Goal: Information Seeking & Learning: Learn about a topic

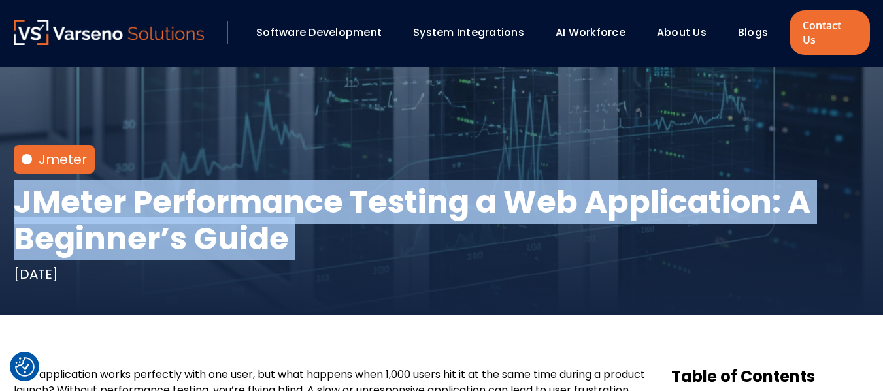
scroll to position [176, 0]
click at [450, 25] on link "System Integrations" at bounding box center [468, 32] width 111 height 15
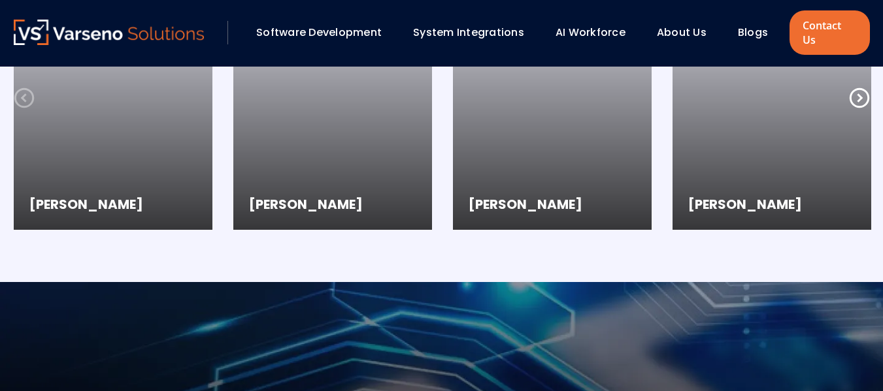
scroll to position [2251, 0]
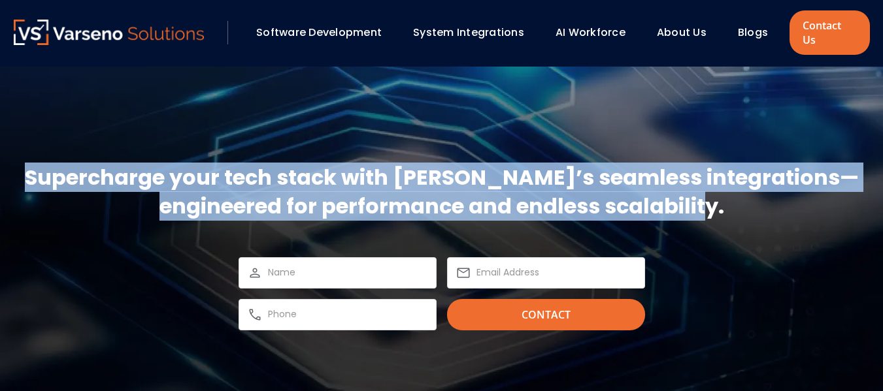
drag, startPoint x: 248, startPoint y: 113, endPoint x: 737, endPoint y: 179, distance: 493.9
click at [737, 179] on h2 "Supercharge your tech stack with [PERSON_NAME]’s seamless integrations—engineer…" at bounding box center [442, 192] width 856 height 58
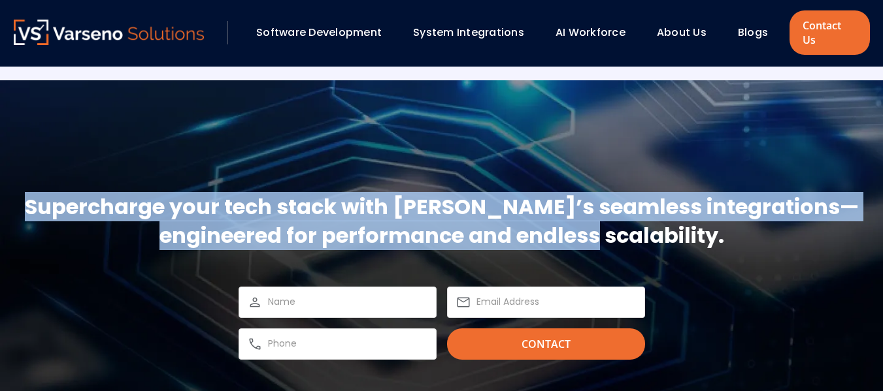
scroll to position [2221, 0]
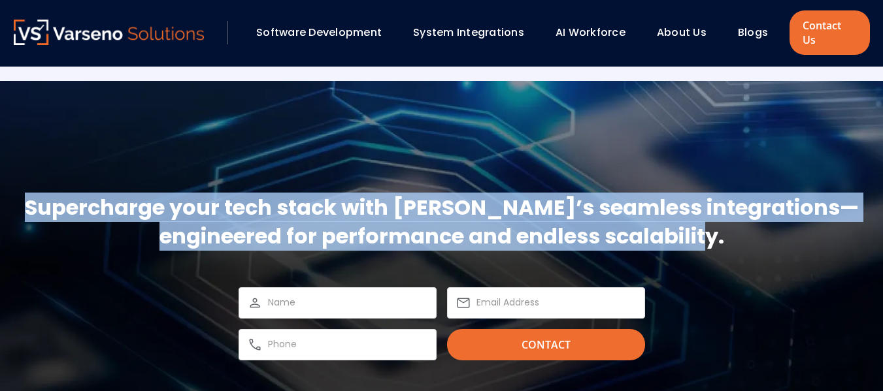
copy body "Lorem Ipsum dol Sitamet Conse ad Elits Doeiusmodt Incidi Utlaboreetdo Magna al …"
drag, startPoint x: 248, startPoint y: 126, endPoint x: 725, endPoint y: 229, distance: 487.3
click at [725, 229] on h2 "Supercharge your tech stack with [PERSON_NAME]’s seamless integrations—engineer…" at bounding box center [442, 222] width 856 height 58
